Goal: Transaction & Acquisition: Purchase product/service

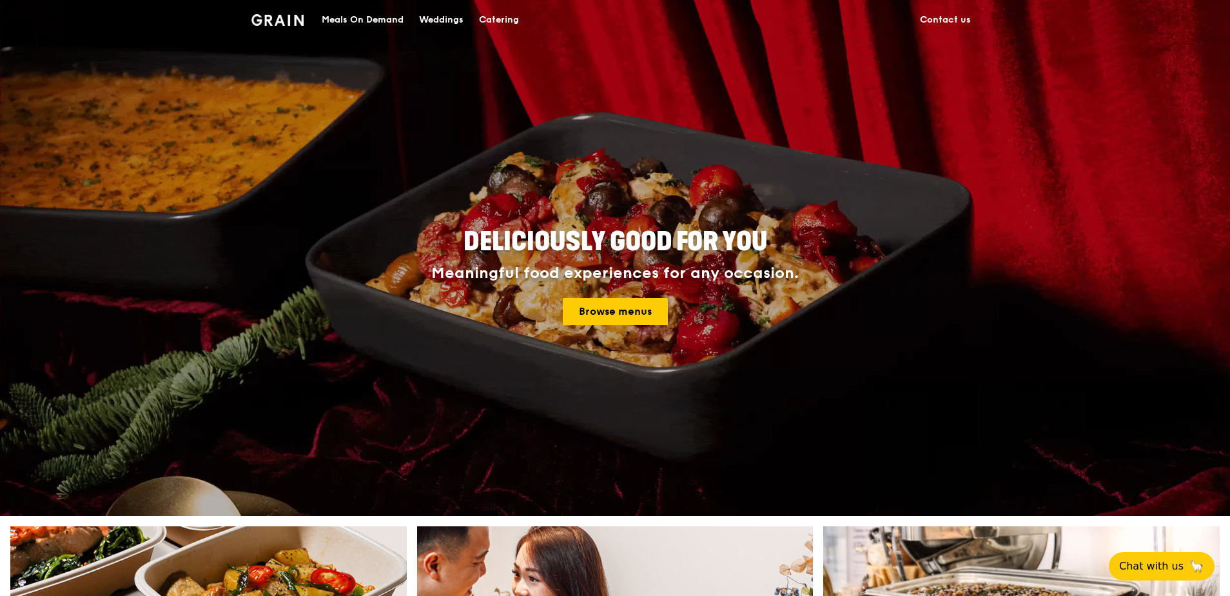
click at [364, 20] on div "Meals On Demand" at bounding box center [363, 20] width 82 height 39
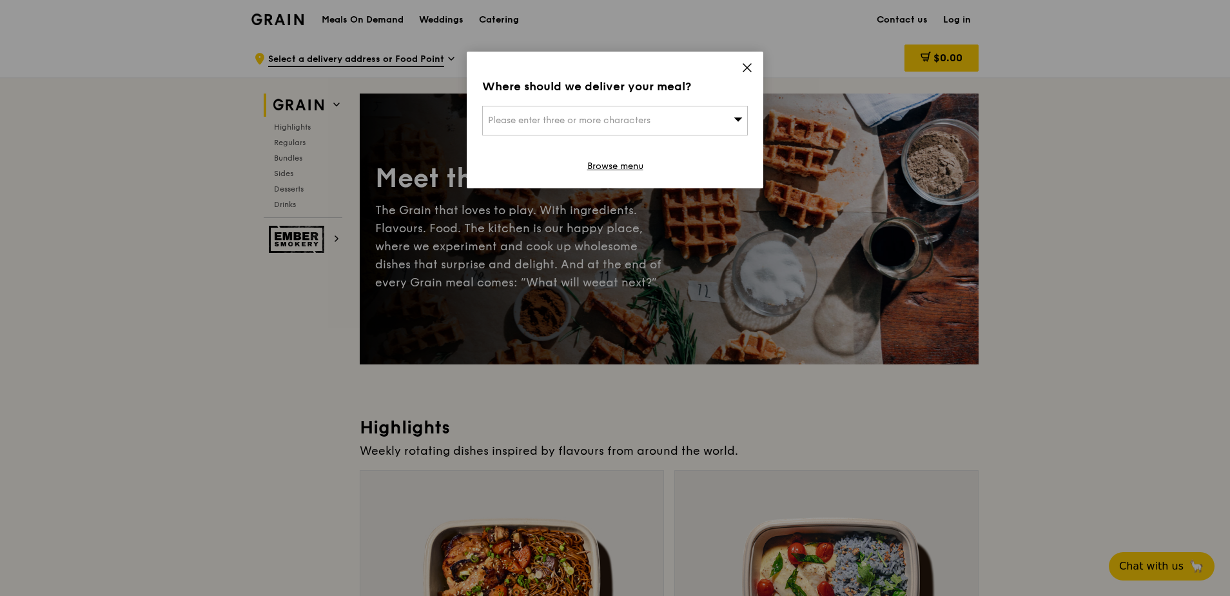
click at [739, 118] on icon at bounding box center [738, 119] width 8 height 4
click at [639, 117] on input "search" at bounding box center [615, 120] width 264 height 28
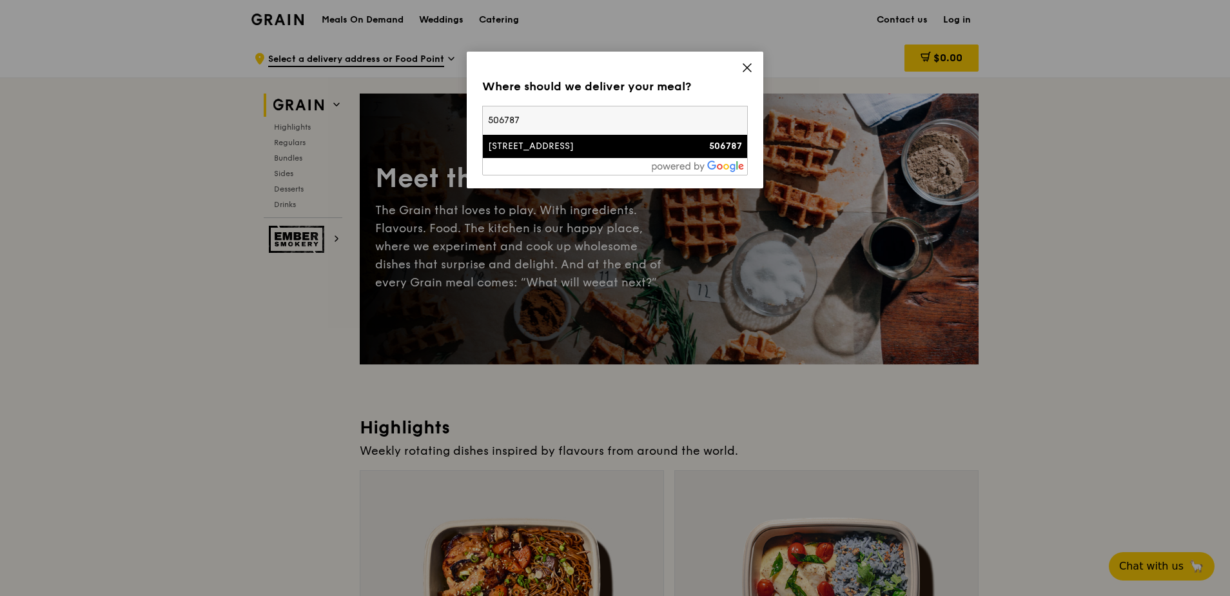
type input "506787"
click at [599, 146] on div "[STREET_ADDRESS]" at bounding box center [583, 146] width 191 height 13
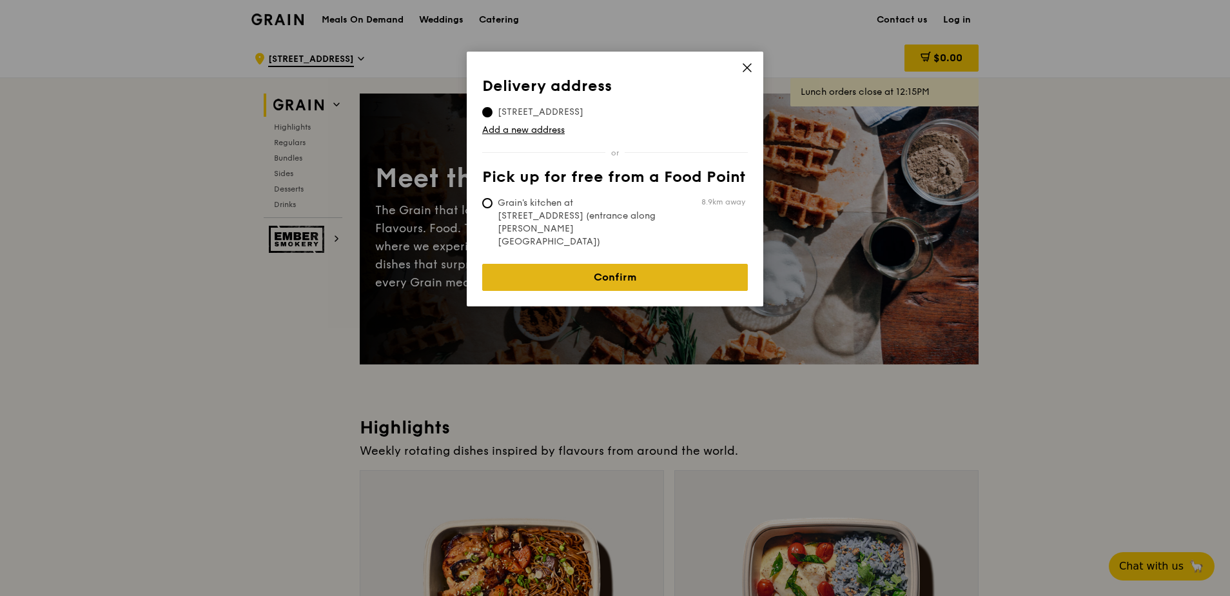
click at [629, 264] on link "Confirm" at bounding box center [615, 277] width 266 height 27
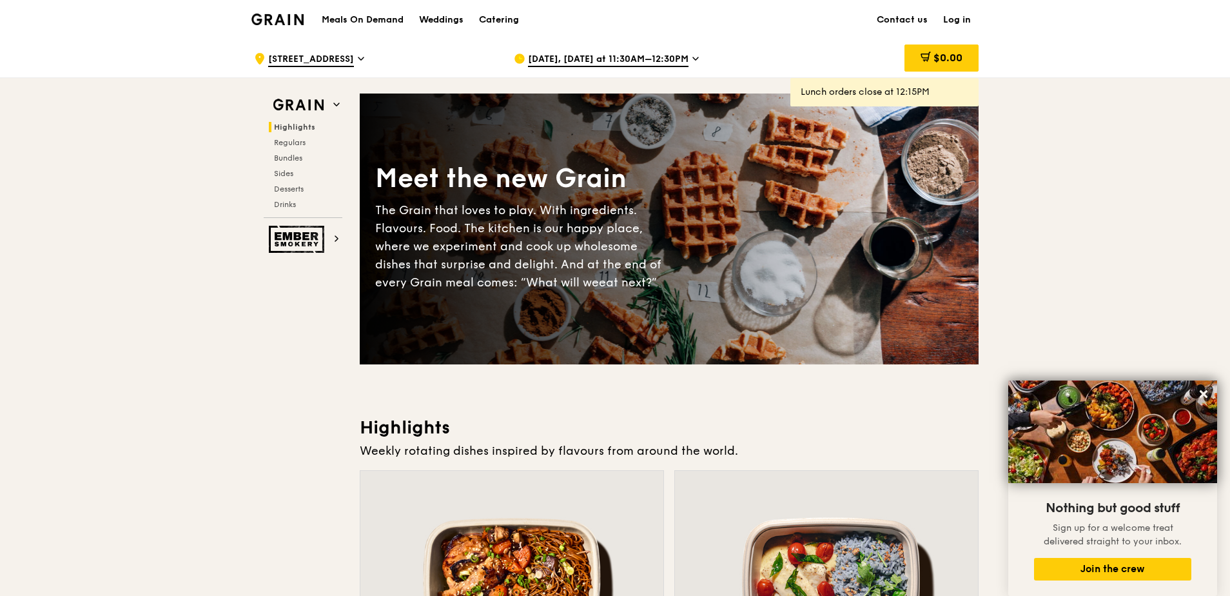
click at [382, 16] on h1 "Meals On Demand" at bounding box center [363, 20] width 82 height 13
click at [301, 142] on span "Regulars" at bounding box center [291, 142] width 34 height 9
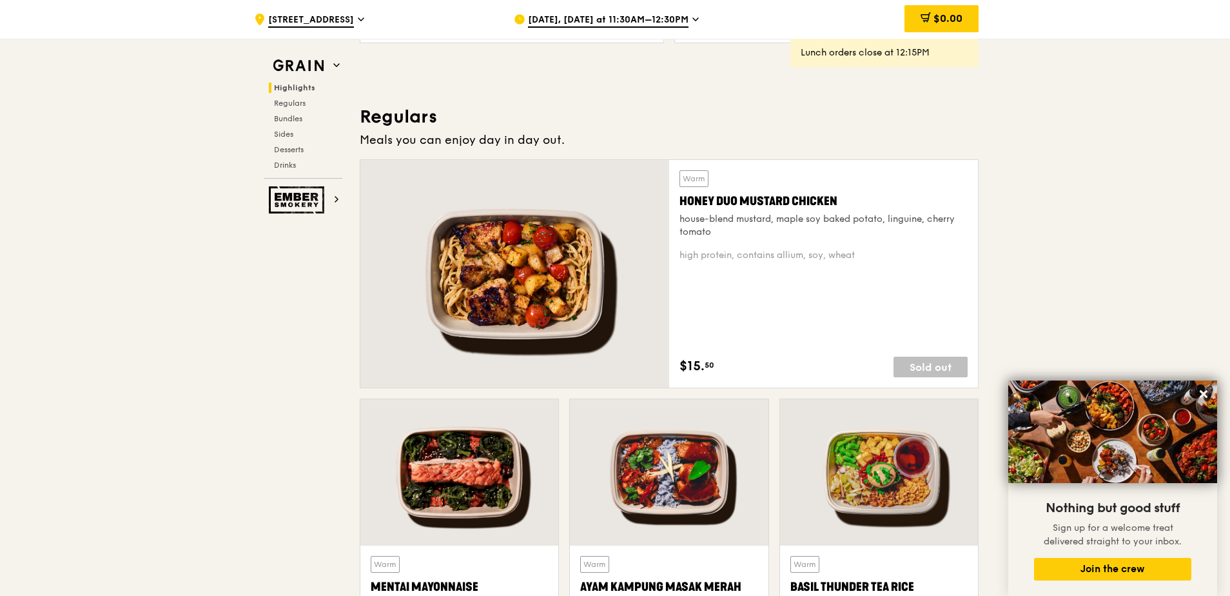
scroll to position [836, 0]
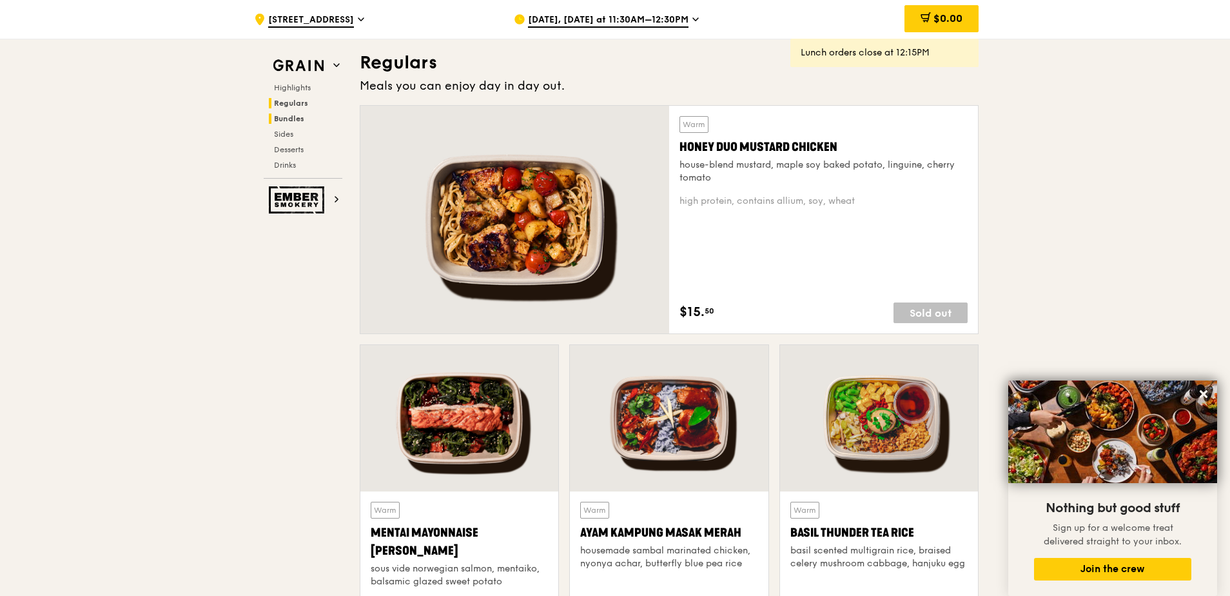
click at [300, 120] on span "Bundles" at bounding box center [289, 118] width 30 height 9
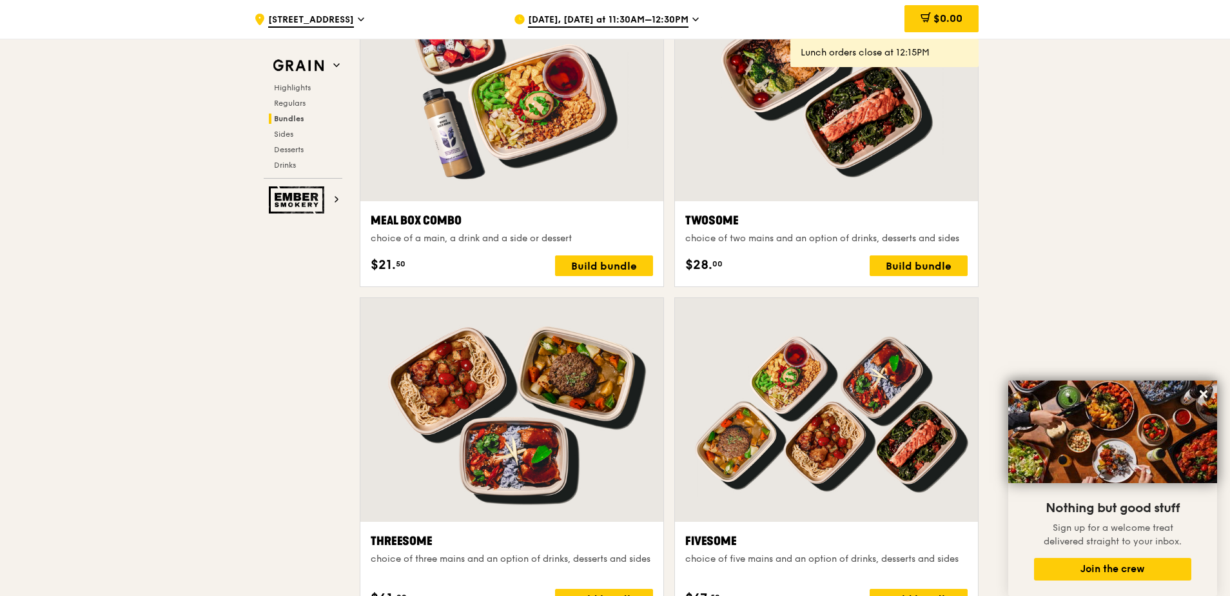
scroll to position [1779, 0]
